Goal: Transaction & Acquisition: Book appointment/travel/reservation

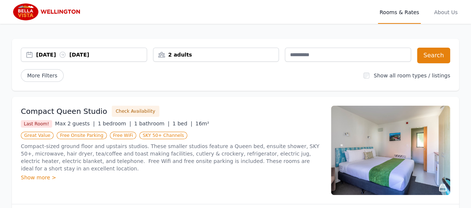
click at [183, 55] on div "2 adults" at bounding box center [216, 54] width 126 height 7
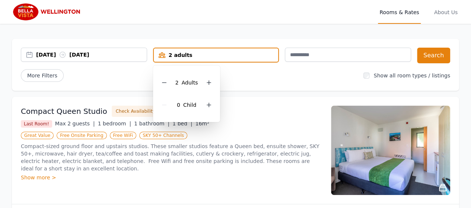
click at [111, 52] on div "[DATE] [DATE]" at bounding box center [91, 54] width 111 height 7
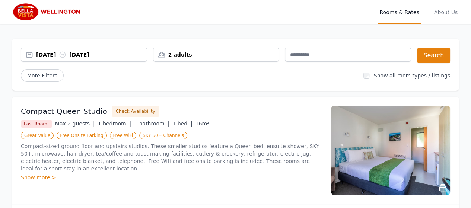
click at [56, 55] on div "[DATE] [DATE]" at bounding box center [91, 54] width 111 height 7
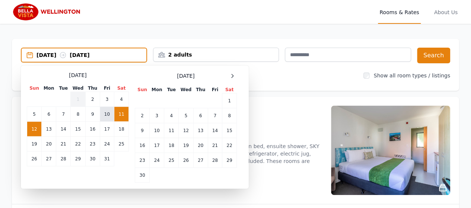
click at [109, 118] on td "10" at bounding box center [107, 114] width 14 height 15
click at [31, 131] on td "12" at bounding box center [34, 129] width 15 height 15
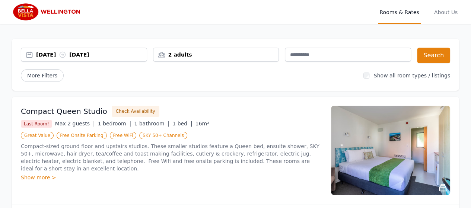
click at [251, 53] on div "2 adults" at bounding box center [216, 54] width 126 height 7
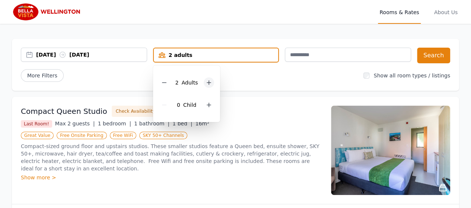
click at [210, 85] on icon at bounding box center [209, 83] width 6 height 6
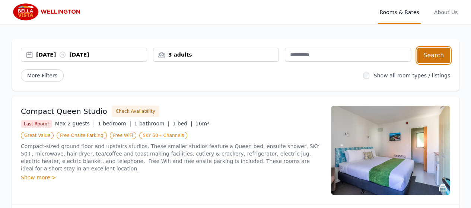
click at [441, 53] on button "Search" at bounding box center [433, 56] width 33 height 16
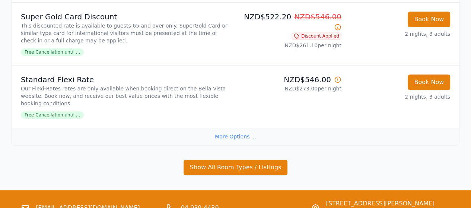
scroll to position [263, 0]
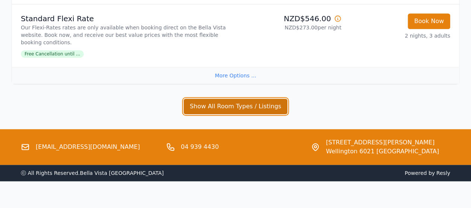
click at [250, 99] on button "Show All Room Types / Listings" at bounding box center [236, 107] width 104 height 16
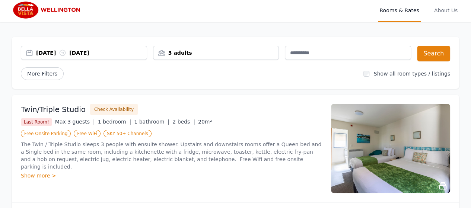
scroll to position [0, 0]
